Goal: Communication & Community: Answer question/provide support

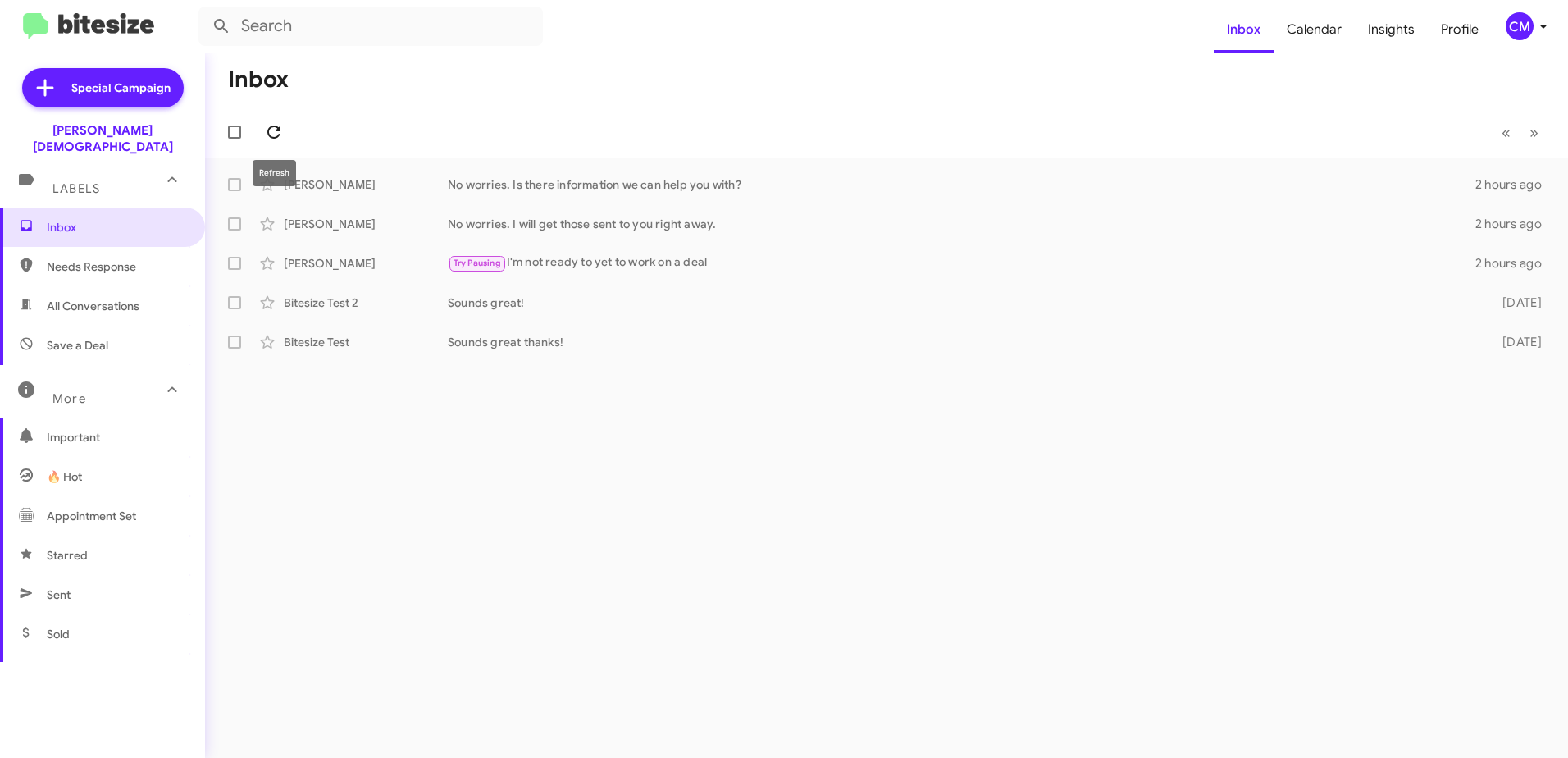
click at [266, 126] on icon at bounding box center [273, 131] width 19 height 19
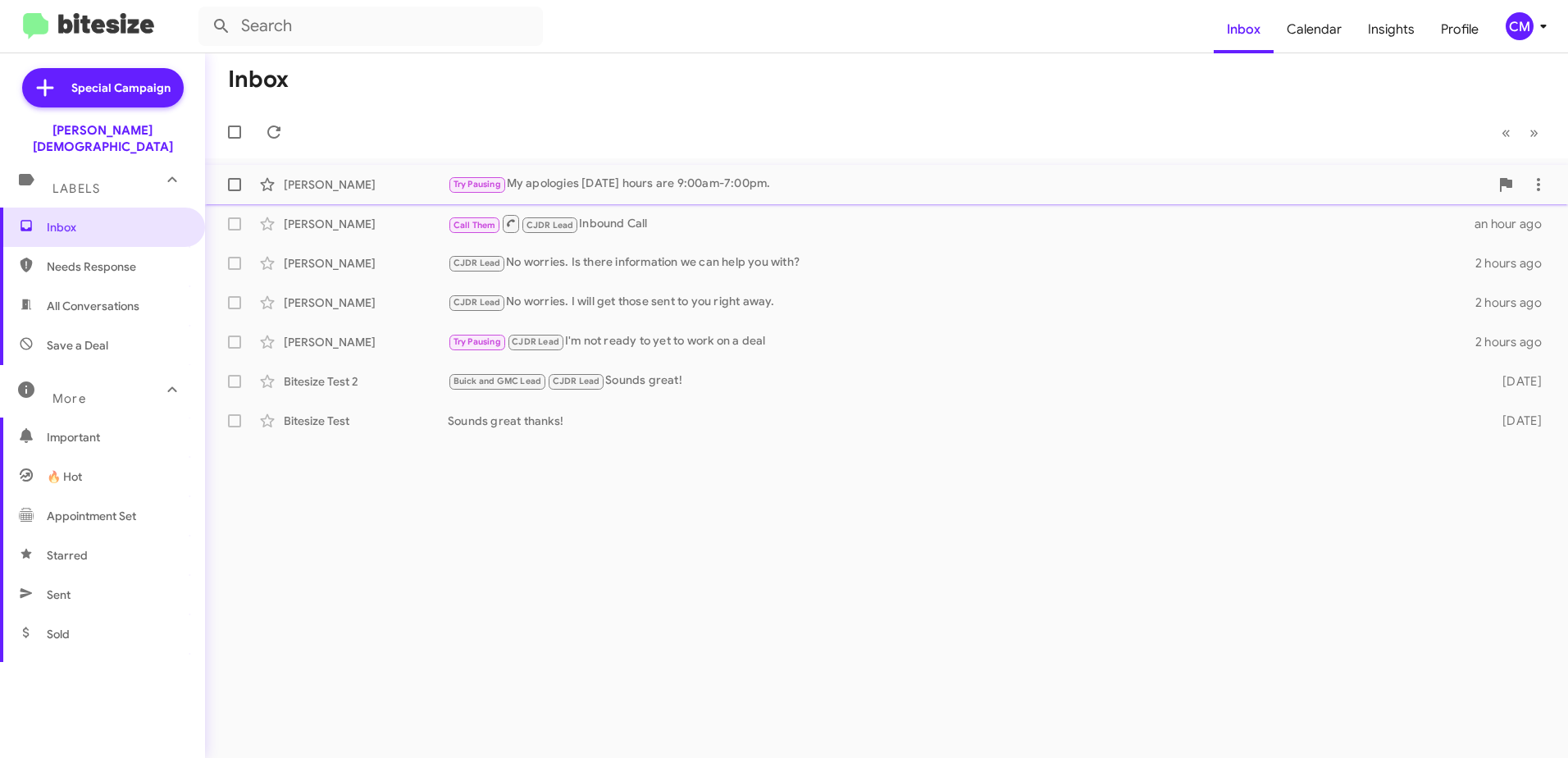
click at [629, 187] on div "Try Pausing My apologies [DATE] hours are 9:00am-7:00pm." at bounding box center [968, 184] width 1041 height 18
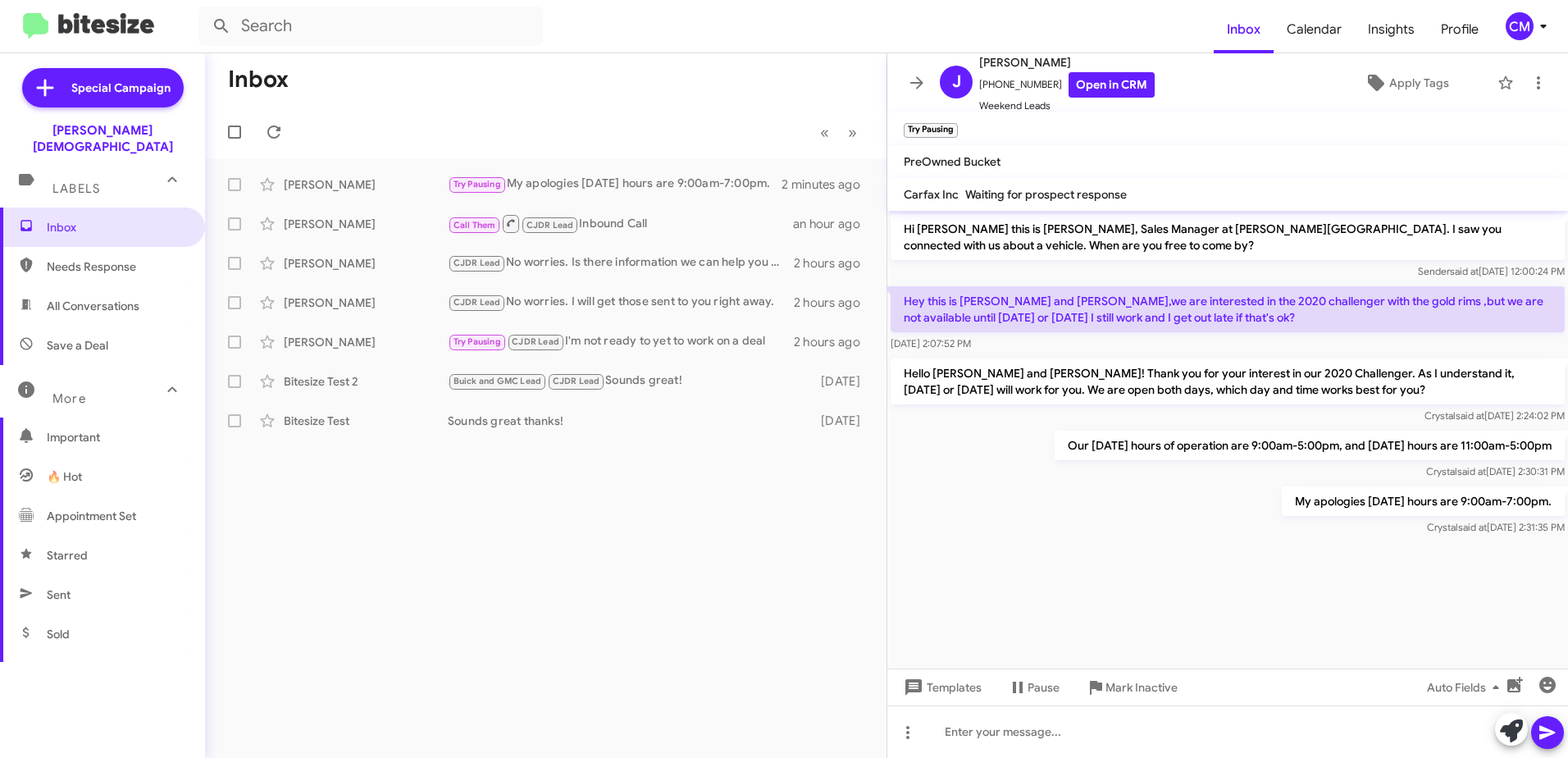
click at [112, 258] on span "Needs Response" at bounding box center [117, 266] width 139 height 17
type input "in:needs-response"
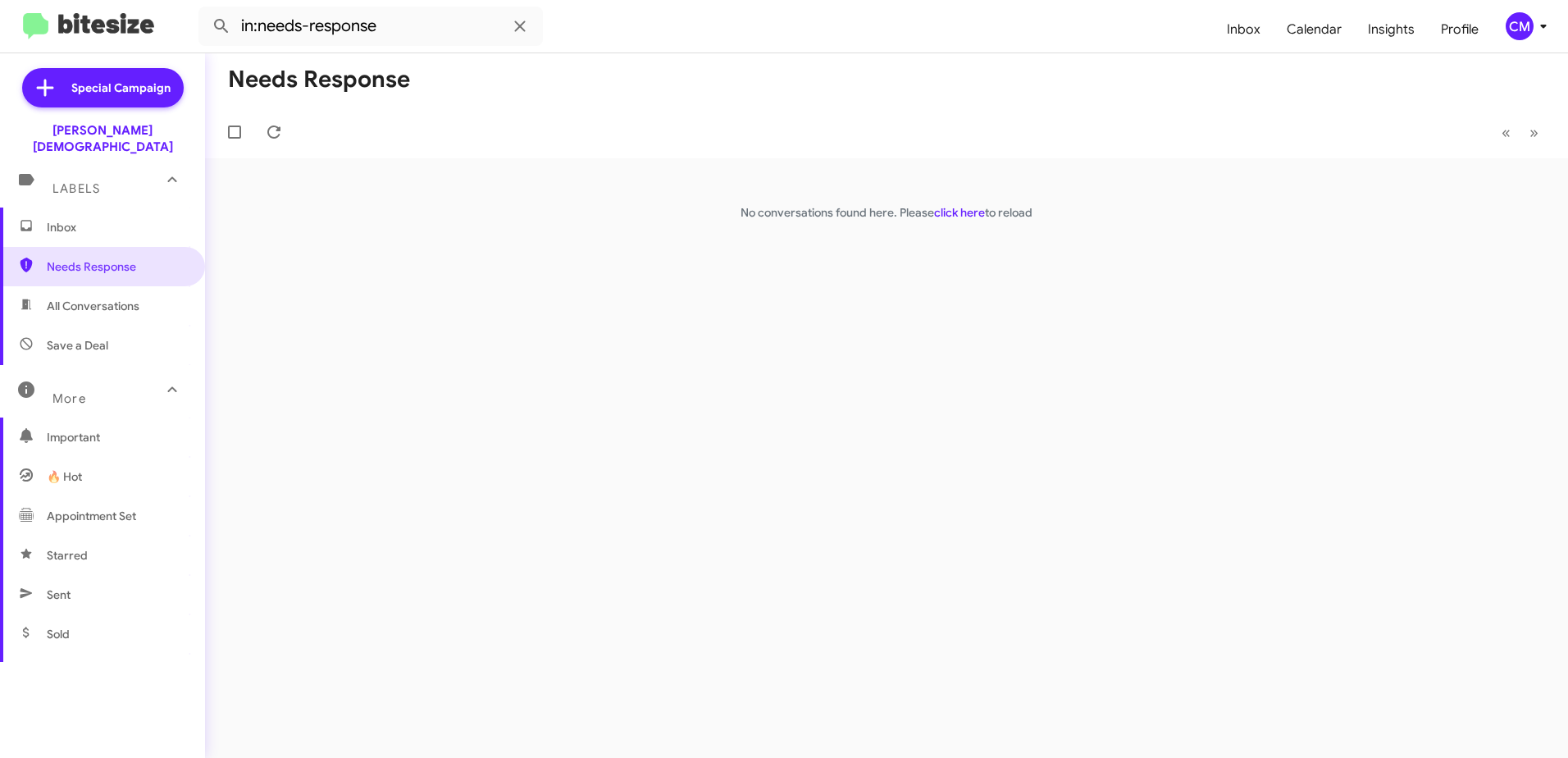
click at [78, 219] on span "Inbox" at bounding box center [117, 228] width 139 height 17
